Goal: Task Accomplishment & Management: Use online tool/utility

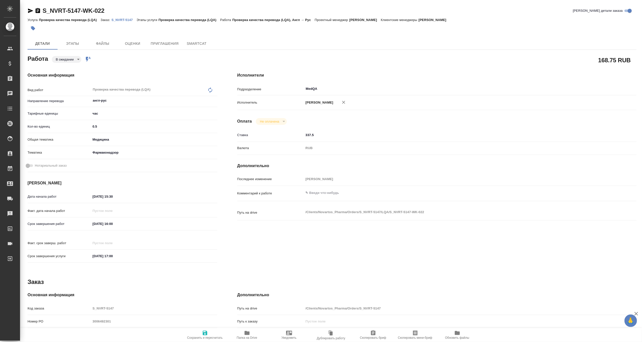
type textarea "x"
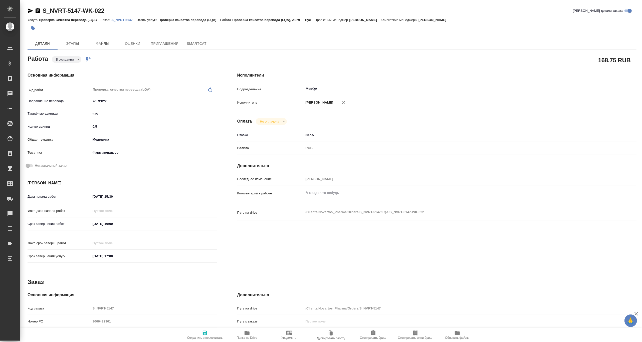
type textarea "x"
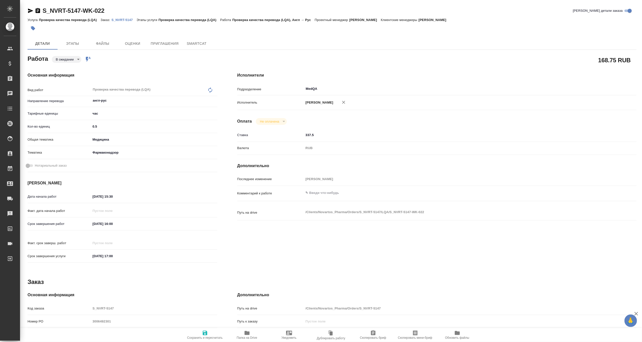
type textarea "x"
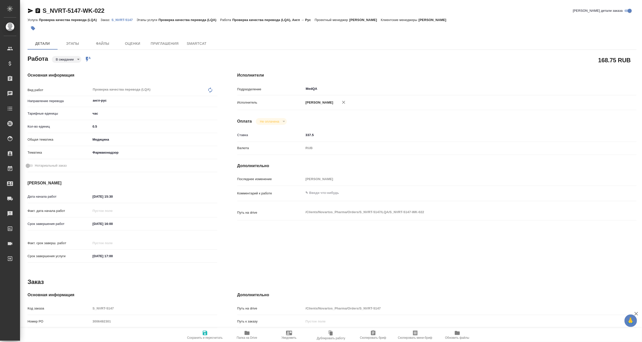
type textarea "x"
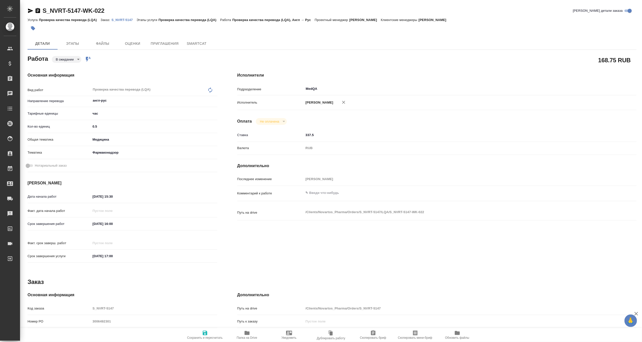
click at [125, 20] on p "S_NVRT-5147" at bounding box center [123, 20] width 25 height 4
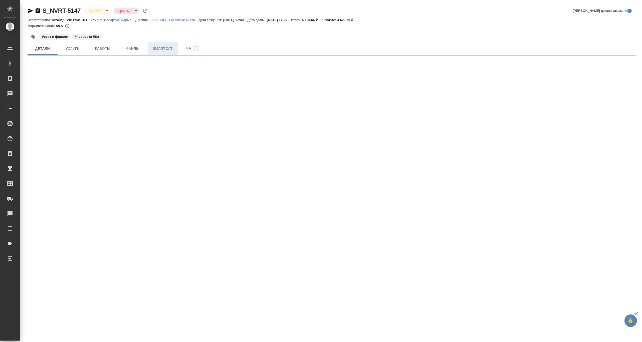
select select "RU"
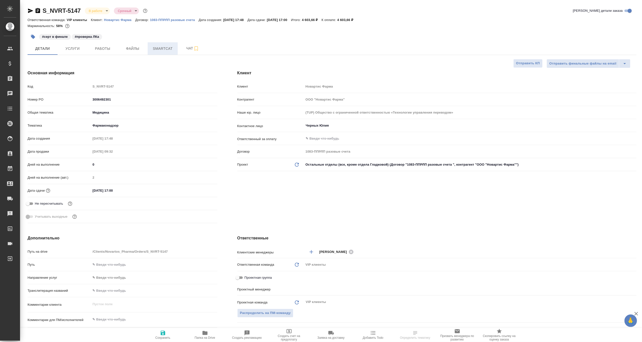
click at [162, 49] on span "Smartcat" at bounding box center [163, 49] width 24 height 6
type textarea "x"
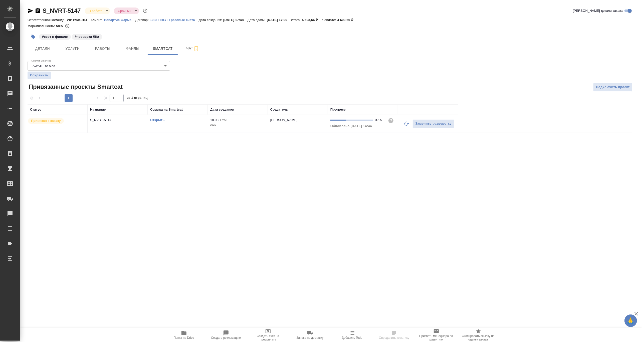
click at [161, 121] on link "Открыть" at bounding box center [157, 120] width 14 height 4
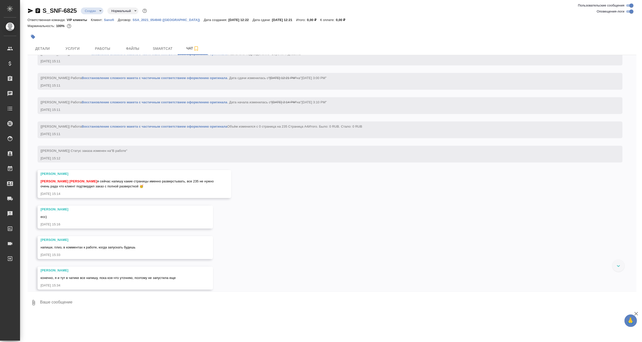
scroll to position [992, 0]
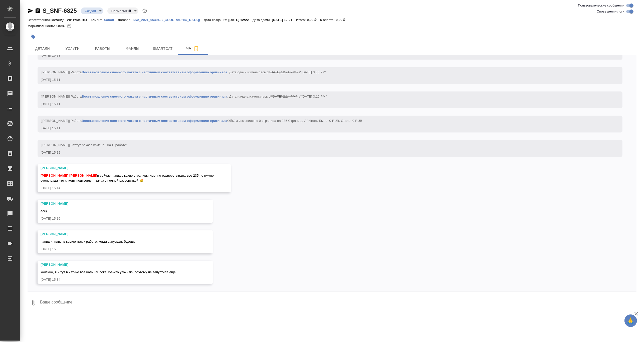
click at [286, 308] on textarea at bounding box center [338, 302] width 597 height 17
click at [379, 188] on div "19.08, [DATE] [[PERSON_NAME][EMAIL_ADDRESS][DOMAIN_NAME]] Клиент оставил коммен…" at bounding box center [332, 173] width 609 height 237
